Goal: Task Accomplishment & Management: Complete application form

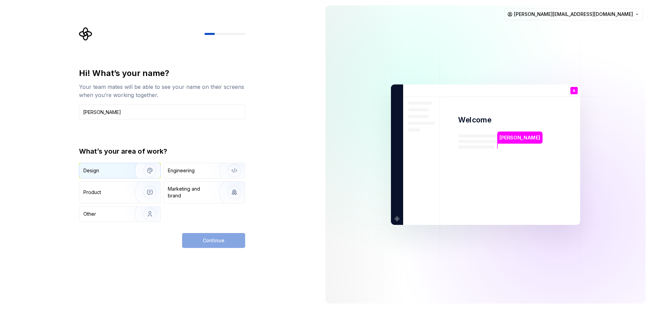
type input "[PERSON_NAME]"
click at [111, 172] on div "Design" at bounding box center [104, 170] width 43 height 7
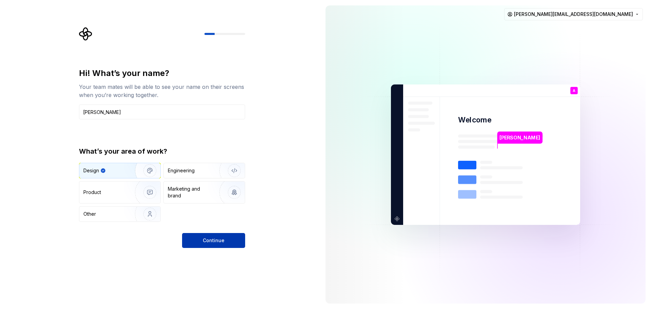
click at [234, 243] on button "Continue" at bounding box center [213, 240] width 63 height 15
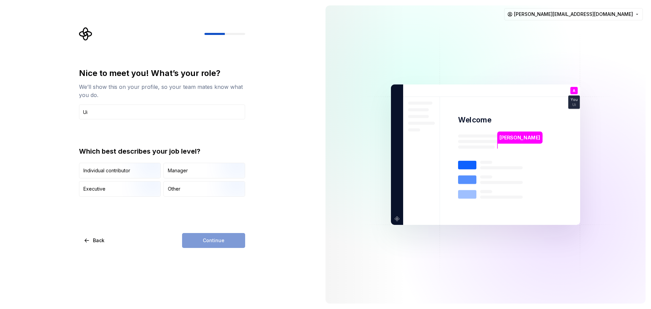
type input "U"
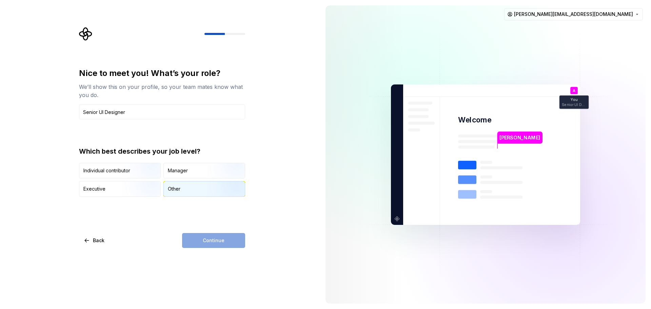
type input "Senior UI Designer"
click at [215, 191] on img "button" at bounding box center [228, 197] width 43 height 45
click at [218, 238] on span "Continue" at bounding box center [214, 240] width 22 height 7
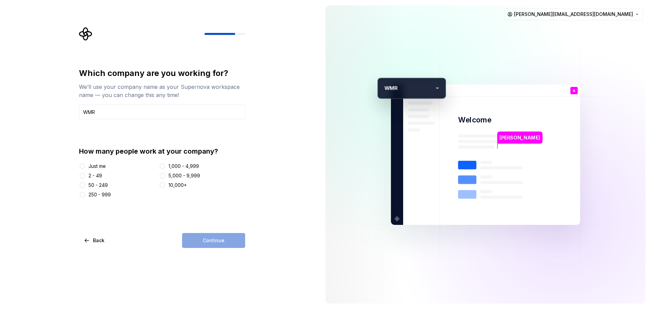
type input "WMR"
click at [105, 186] on div "50 - 249" at bounding box center [97, 185] width 19 height 7
click at [85, 186] on button "50 - 249" at bounding box center [82, 184] width 5 height 5
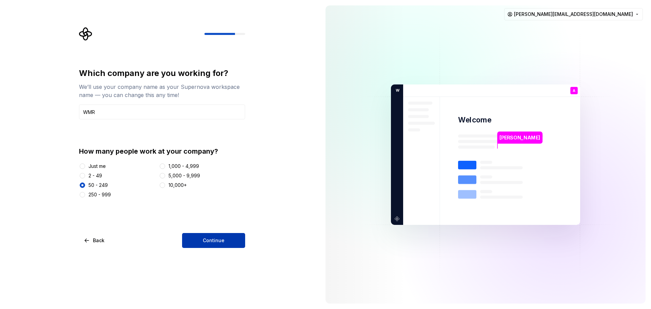
click at [215, 239] on span "Continue" at bounding box center [214, 240] width 22 height 7
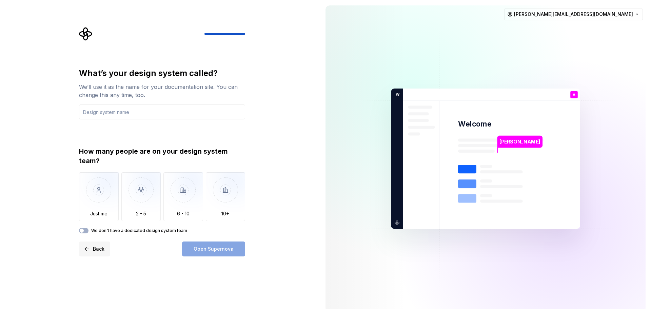
click at [102, 245] on button "Back" at bounding box center [94, 248] width 31 height 15
click at [201, 109] on input "text" at bounding box center [162, 111] width 166 height 15
type input "WMR"
click at [99, 248] on span "Back" at bounding box center [99, 248] width 12 height 7
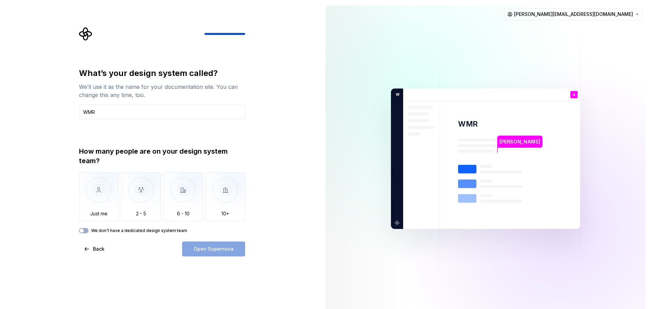
click at [114, 264] on div "What’s your design system called? We’ll use it as the name for your documentati…" at bounding box center [160, 158] width 320 height 317
click at [97, 250] on span "Back" at bounding box center [99, 248] width 12 height 7
click at [161, 108] on input "WMR" at bounding box center [162, 111] width 166 height 15
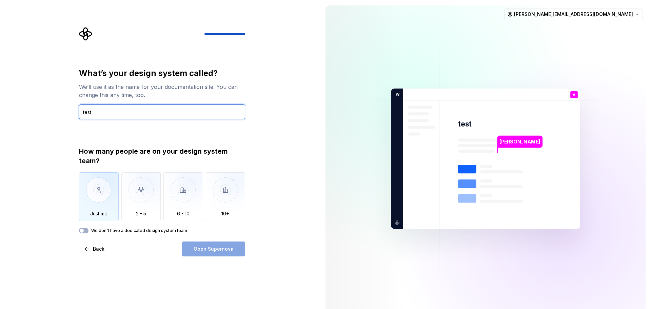
type input "test"
click at [102, 199] on img "button" at bounding box center [99, 194] width 40 height 45
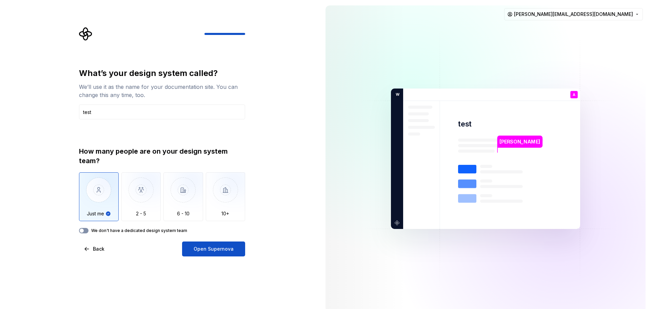
click at [85, 230] on button "We don't have a dedicated design system team" at bounding box center [83, 230] width 9 height 5
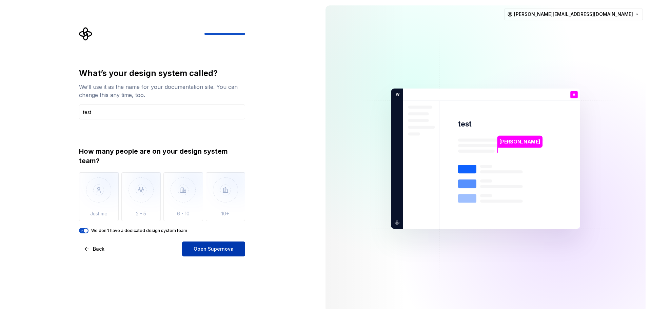
click at [227, 247] on span "Open Supernova" at bounding box center [214, 248] width 40 height 7
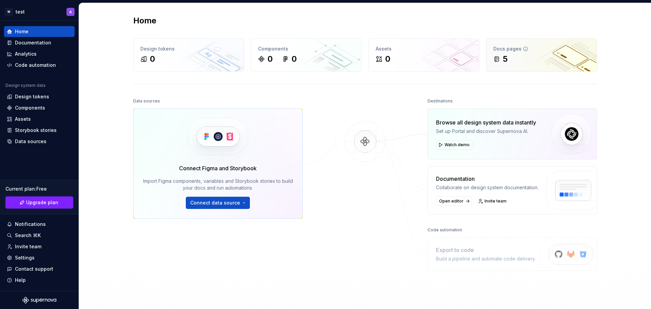
click at [518, 42] on div "Docs pages 5" at bounding box center [541, 55] width 110 height 33
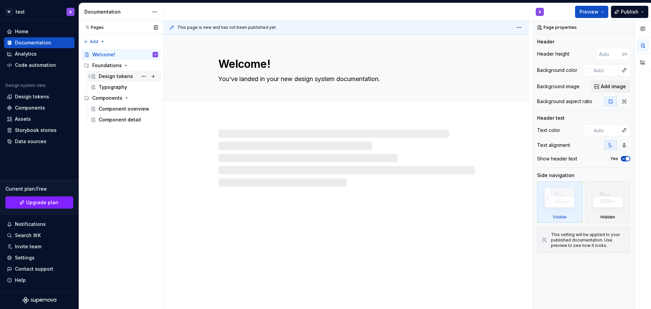
click at [112, 80] on div "Design tokens" at bounding box center [128, 76] width 59 height 9
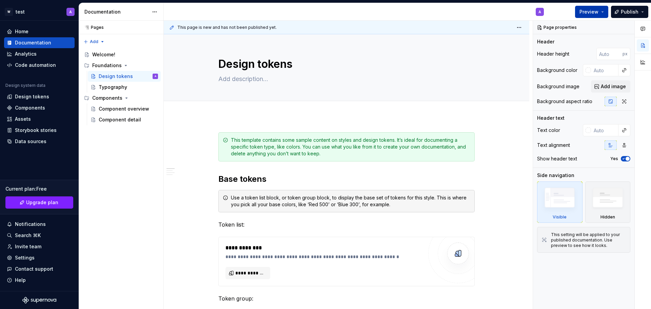
click at [604, 7] on button "Preview" at bounding box center [591, 12] width 33 height 12
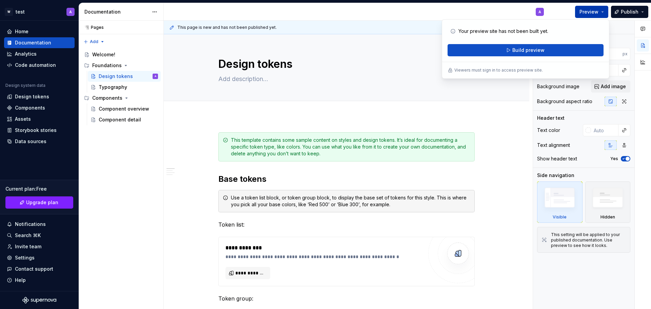
click at [604, 7] on button "Preview" at bounding box center [591, 12] width 33 height 12
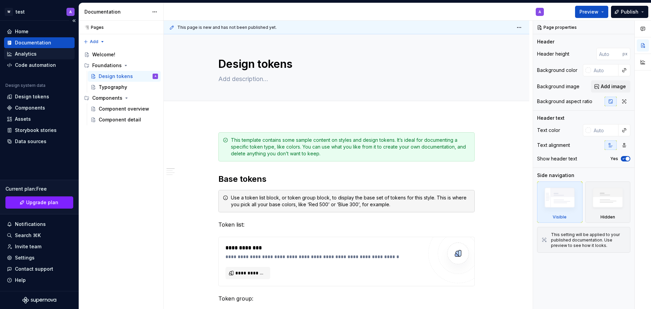
click at [31, 55] on div "Analytics" at bounding box center [26, 54] width 22 height 7
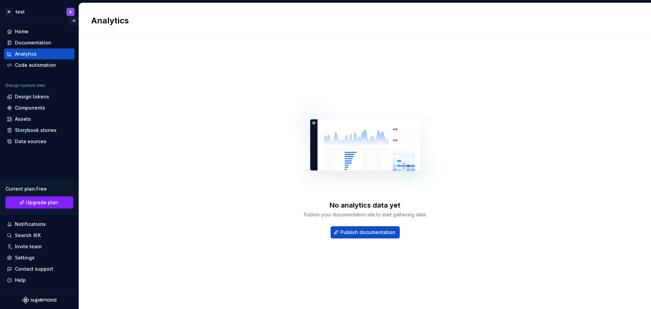
click at [73, 21] on button "Collapse sidebar" at bounding box center [73, 20] width 9 height 9
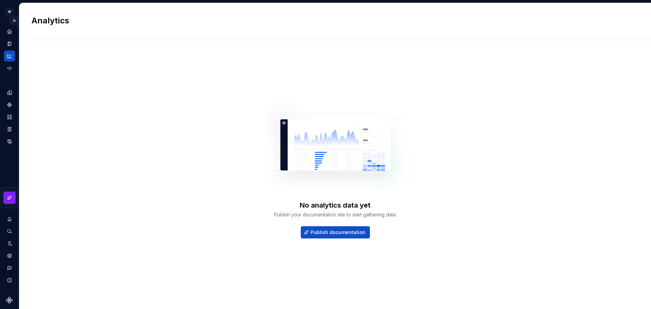
click at [14, 19] on button "Expand sidebar" at bounding box center [13, 20] width 9 height 9
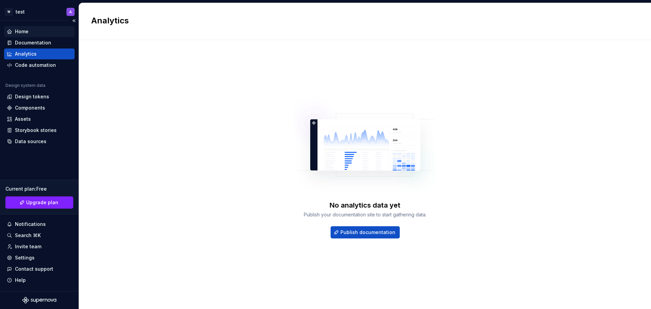
click at [21, 32] on div "Home" at bounding box center [22, 31] width 14 height 7
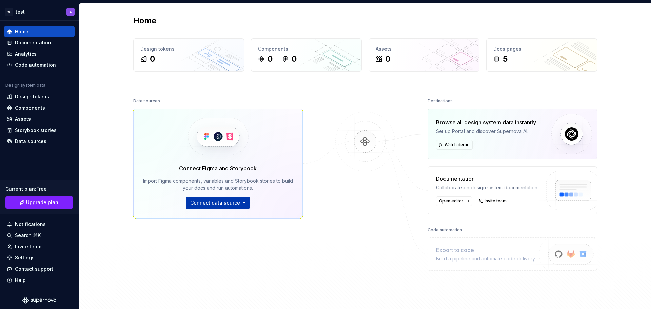
click at [198, 203] on span "Connect data source" at bounding box center [215, 202] width 50 height 7
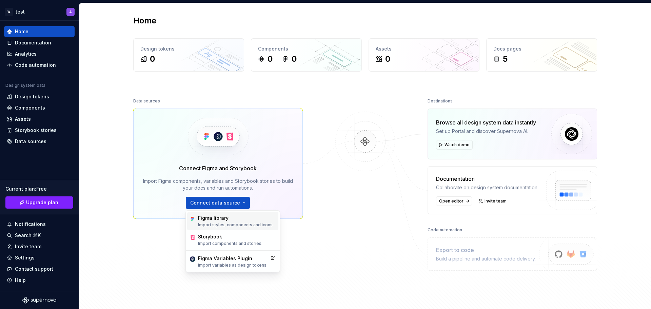
click at [209, 221] on div "Figma library" at bounding box center [236, 218] width 76 height 7
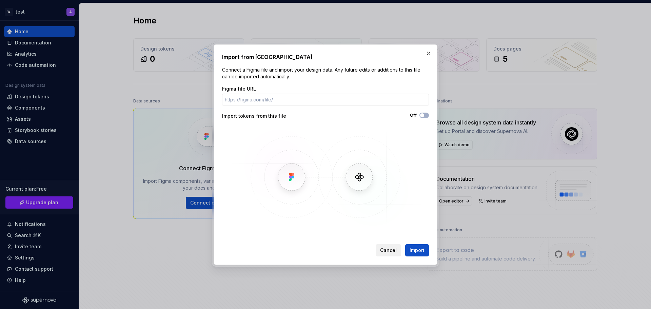
click at [383, 253] on span "Cancel" at bounding box center [388, 250] width 17 height 7
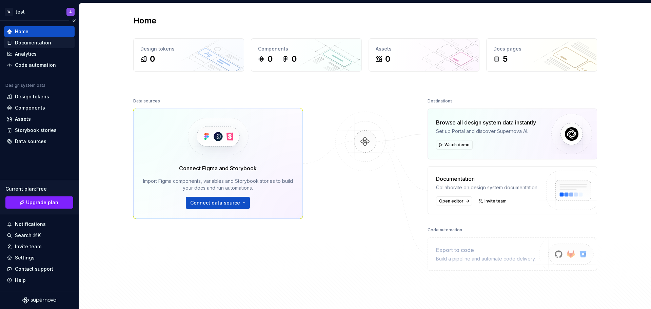
click at [26, 39] on div "Documentation" at bounding box center [39, 42] width 71 height 11
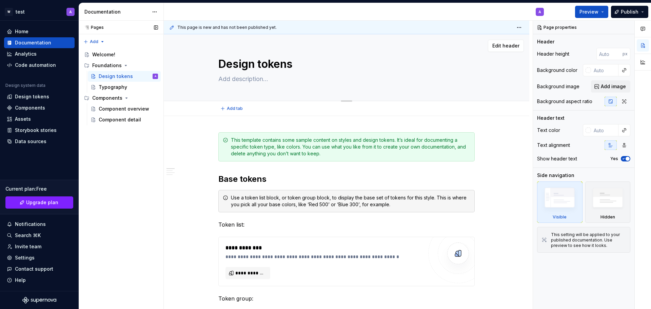
click at [286, 60] on textarea "Design tokens" at bounding box center [345, 64] width 256 height 16
click at [370, 109] on div "Add tab" at bounding box center [346, 108] width 256 height 9
click at [121, 85] on div "Typography" at bounding box center [113, 87] width 28 height 7
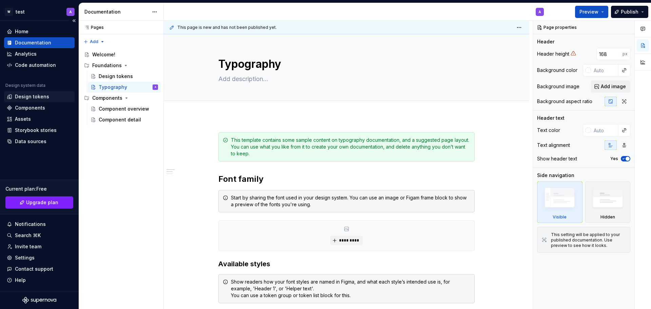
click at [45, 97] on div "Design tokens" at bounding box center [32, 96] width 34 height 7
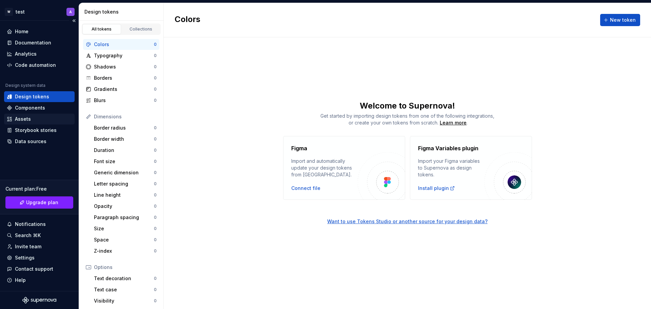
click at [38, 118] on div "Assets" at bounding box center [39, 119] width 65 height 7
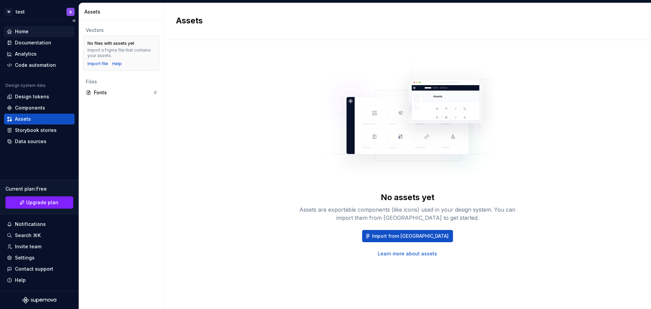
click at [33, 33] on div "Home" at bounding box center [39, 31] width 65 height 7
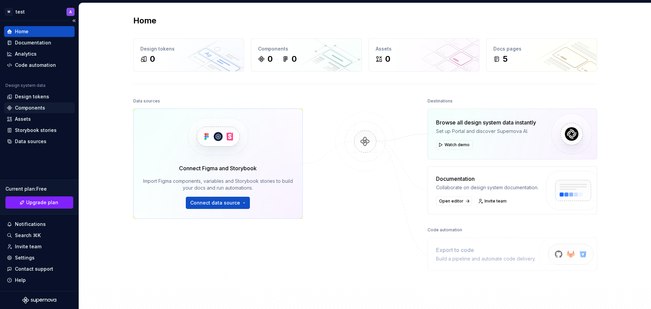
click at [36, 106] on div "Components" at bounding box center [30, 107] width 30 height 7
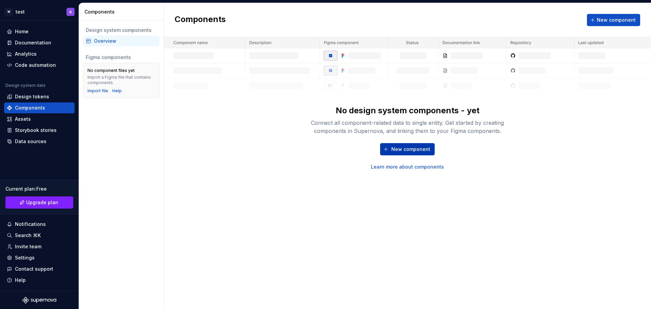
click at [402, 146] on span "New component" at bounding box center [410, 149] width 39 height 7
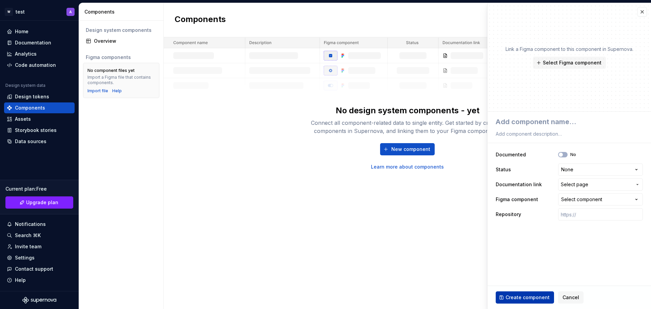
click at [528, 298] on span "Create component" at bounding box center [527, 297] width 44 height 7
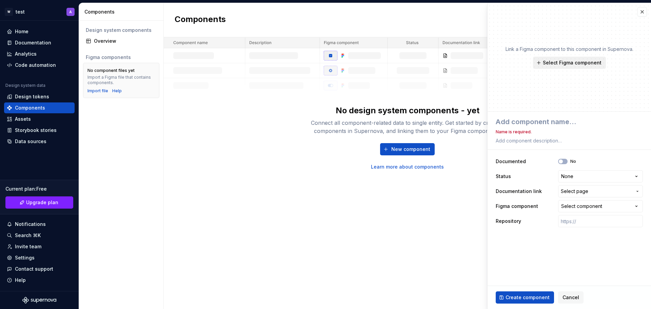
click at [589, 64] on span "Select Figma component" at bounding box center [572, 62] width 59 height 7
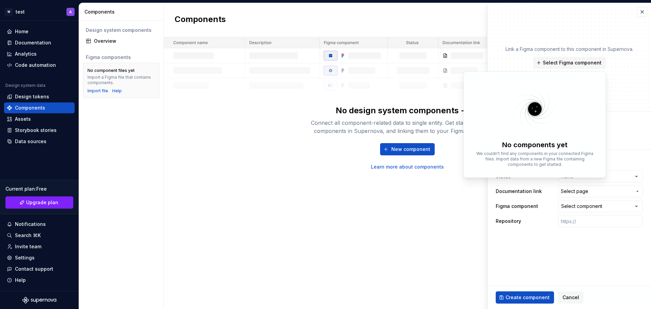
click at [320, 214] on div "Components New component No design system components - yet Connect all componen…" at bounding box center [407, 156] width 487 height 306
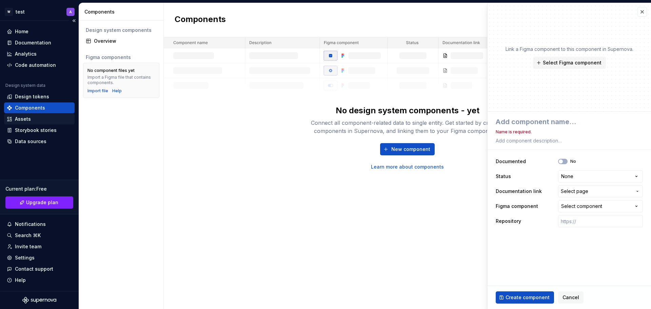
click at [32, 119] on div "Assets" at bounding box center [39, 119] width 65 height 7
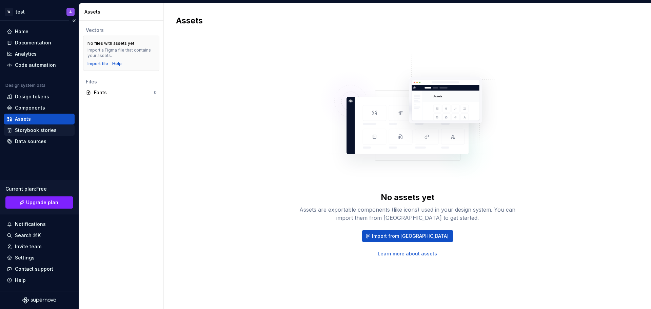
click at [32, 130] on div "Storybook stories" at bounding box center [36, 130] width 42 height 7
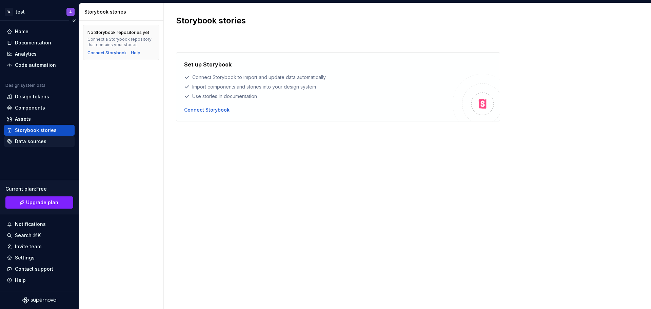
click at [47, 140] on div "Data sources" at bounding box center [39, 141] width 65 height 7
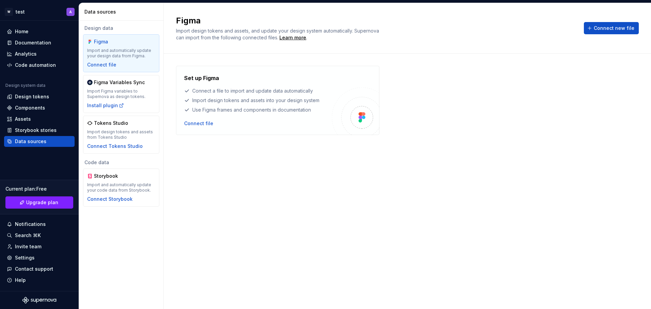
click at [364, 221] on div "Set up Figma Connect a file to import and update data automatically Import desi…" at bounding box center [407, 174] width 463 height 217
click at [37, 66] on div "Code automation" at bounding box center [35, 65] width 41 height 7
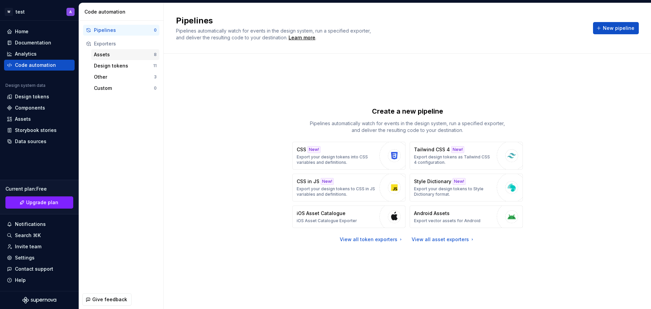
click at [112, 55] on div "Assets" at bounding box center [124, 54] width 60 height 7
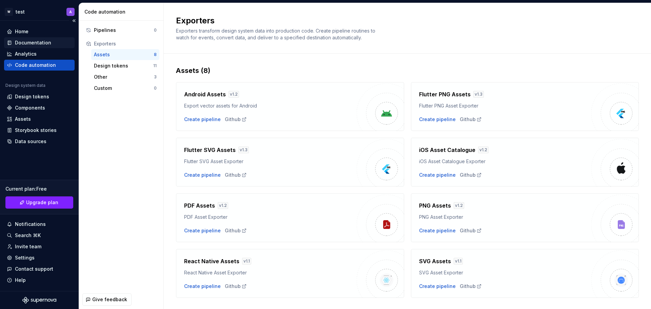
click at [56, 42] on div "Documentation" at bounding box center [39, 42] width 65 height 7
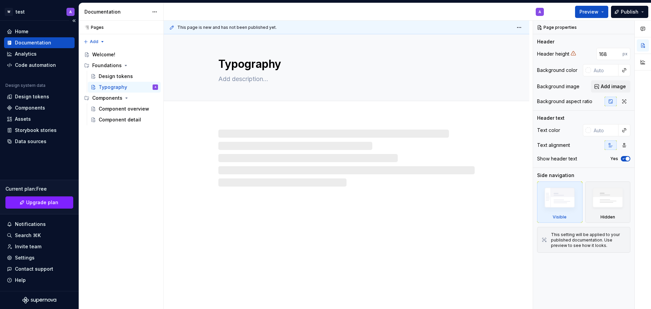
type textarea "*"
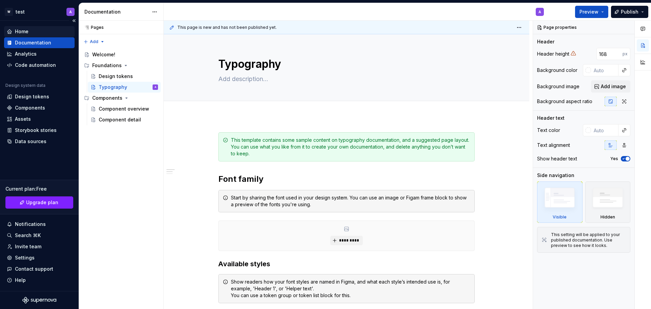
click at [21, 31] on div "Home" at bounding box center [22, 31] width 14 height 7
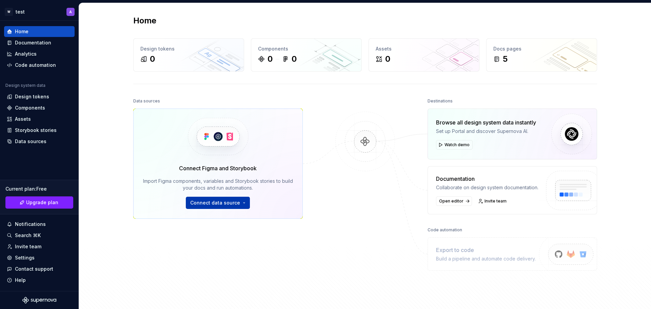
click at [225, 204] on span "Connect data source" at bounding box center [215, 202] width 50 height 7
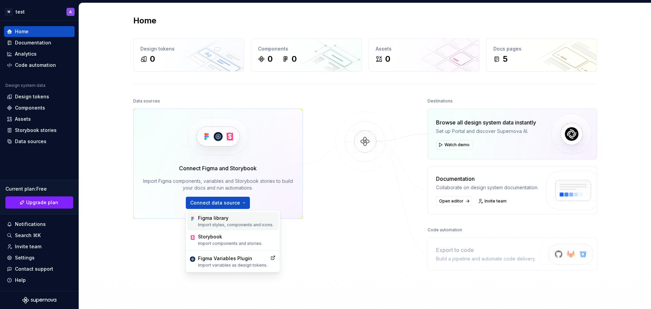
click at [225, 223] on p "Import styles, components and icons." at bounding box center [236, 224] width 76 height 5
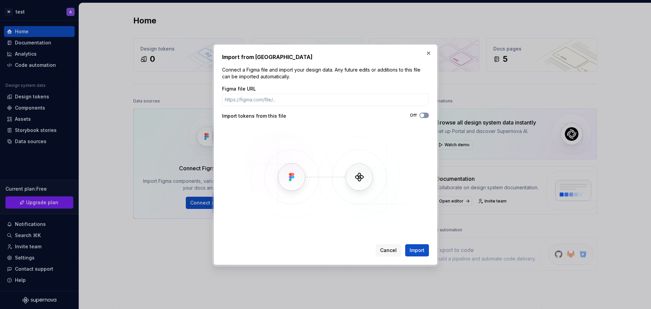
click at [421, 117] on span "button" at bounding box center [422, 115] width 4 height 4
click at [421, 117] on icon "button" at bounding box center [421, 115] width 5 height 4
click at [431, 53] on button "button" at bounding box center [428, 52] width 9 height 9
